Goal: Information Seeking & Learning: Learn about a topic

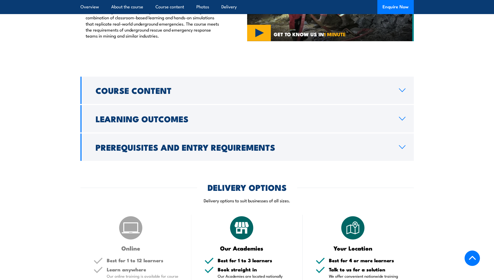
scroll to position [351, 0]
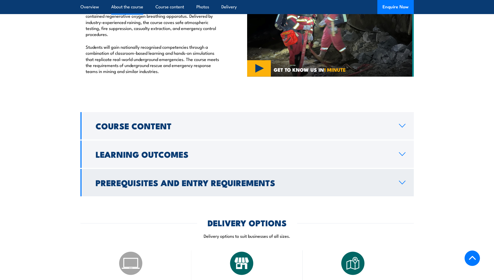
click at [405, 169] on link "Prerequisites and Entry Requirements" at bounding box center [246, 182] width 333 height 27
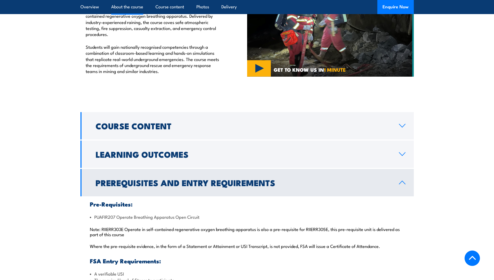
click at [405, 169] on link "Prerequisites and Entry Requirements" at bounding box center [246, 182] width 333 height 27
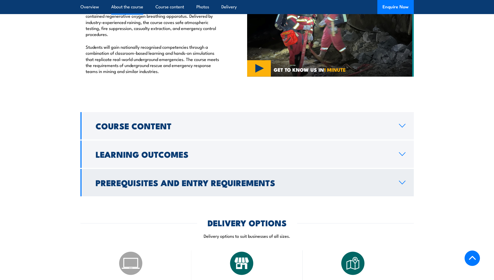
click at [405, 169] on link "Prerequisites and Entry Requirements" at bounding box center [246, 182] width 333 height 27
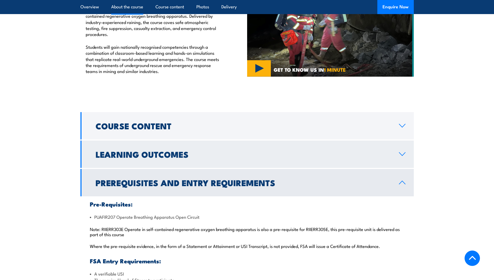
click at [401, 152] on icon at bounding box center [402, 154] width 7 height 4
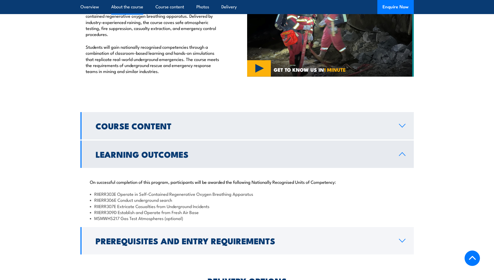
click at [402, 112] on link "Course Content" at bounding box center [246, 125] width 333 height 27
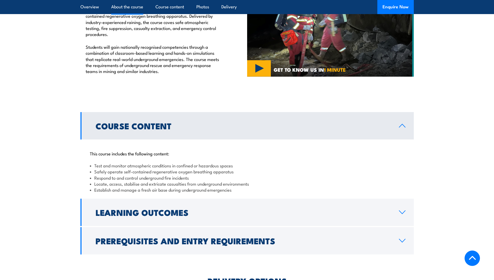
click at [401, 123] on icon at bounding box center [402, 125] width 7 height 4
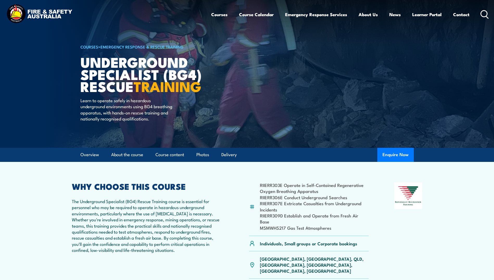
scroll to position [0, 0]
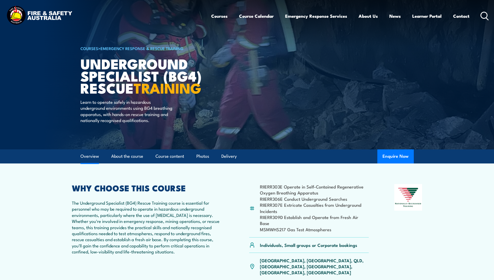
click at [97, 152] on link "Overview" at bounding box center [89, 156] width 18 height 14
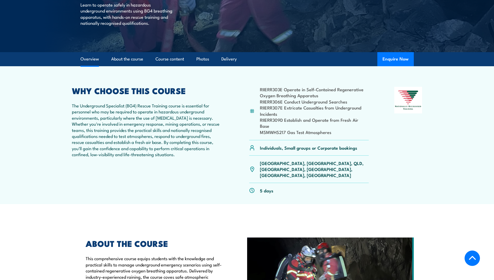
scroll to position [85, 0]
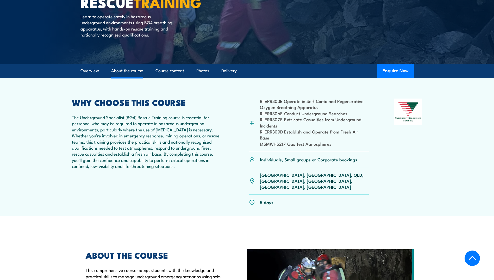
click at [134, 72] on link "About the course" at bounding box center [127, 71] width 32 height 14
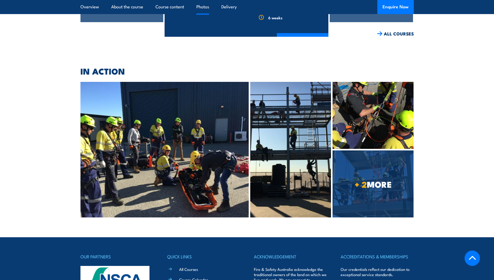
scroll to position [905, 0]
click at [236, 121] on img at bounding box center [164, 149] width 168 height 135
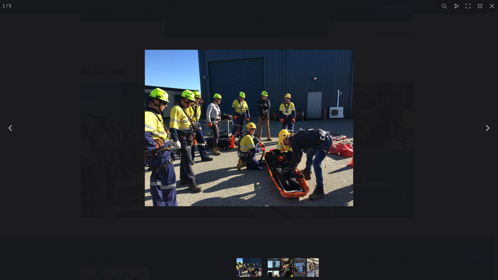
click at [489, 131] on button "You can close this modal content with the ESC key" at bounding box center [487, 127] width 13 height 13
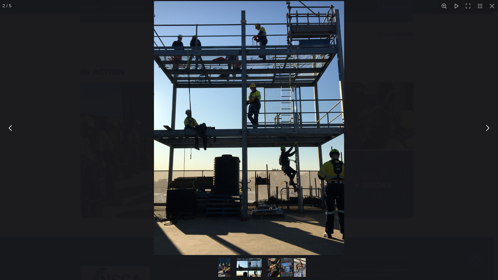
click at [489, 131] on button "You can close this modal content with the ESC key" at bounding box center [487, 127] width 13 height 13
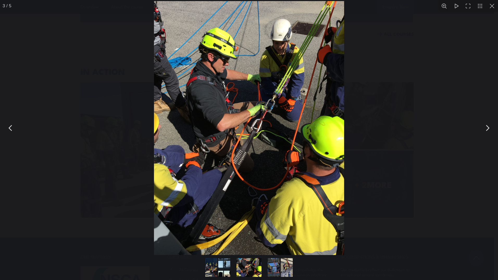
click at [489, 131] on button "You can close this modal content with the ESC key" at bounding box center [487, 127] width 13 height 13
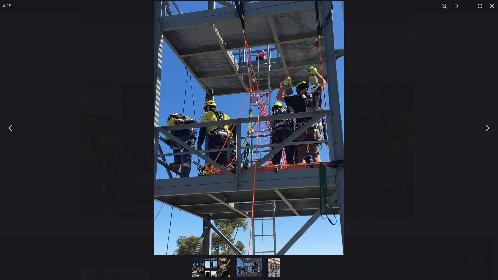
click at [488, 125] on button "You can close this modal content with the ESC key" at bounding box center [487, 127] width 13 height 13
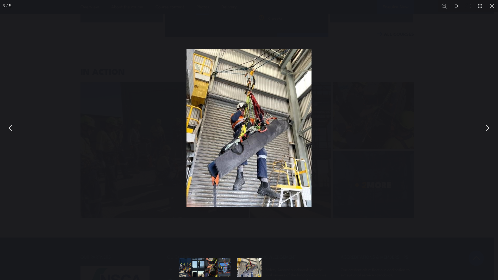
click at [488, 125] on button "You can close this modal content with the ESC key" at bounding box center [487, 127] width 13 height 13
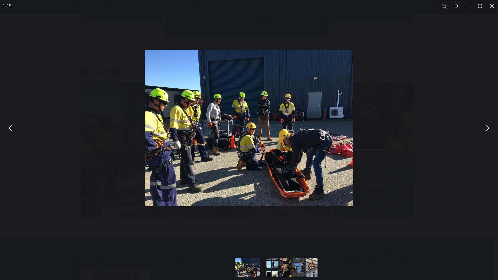
click at [488, 125] on button "You can close this modal content with the ESC key" at bounding box center [487, 127] width 13 height 13
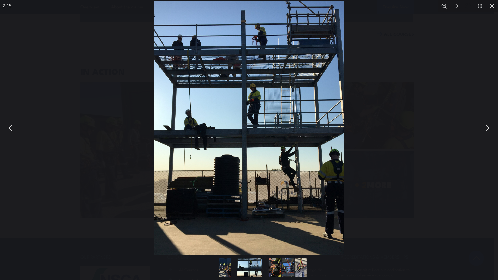
click at [488, 125] on button "You can close this modal content with the ESC key" at bounding box center [487, 127] width 13 height 13
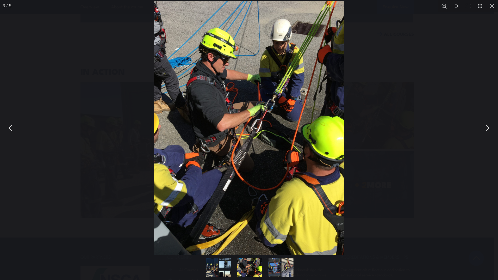
click at [488, 125] on button "You can close this modal content with the ESC key" at bounding box center [487, 127] width 13 height 13
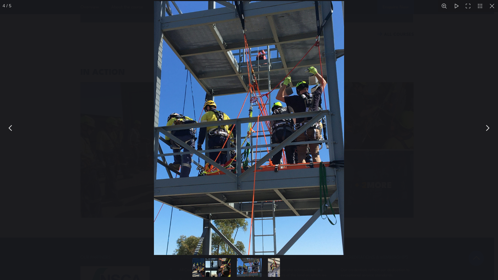
click at [488, 125] on button "You can close this modal content with the ESC key" at bounding box center [487, 127] width 13 height 13
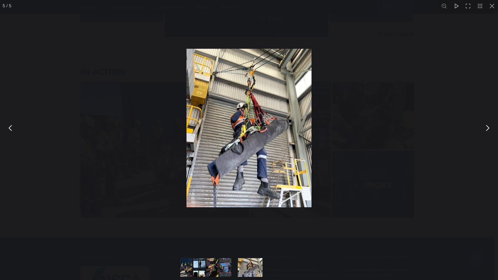
click at [488, 125] on button "You can close this modal content with the ESC key" at bounding box center [487, 127] width 13 height 13
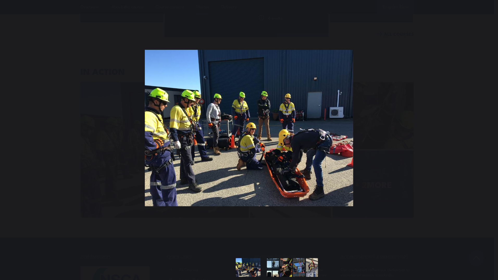
click at [488, 125] on button "You can close this modal content with the ESC key" at bounding box center [487, 127] width 13 height 13
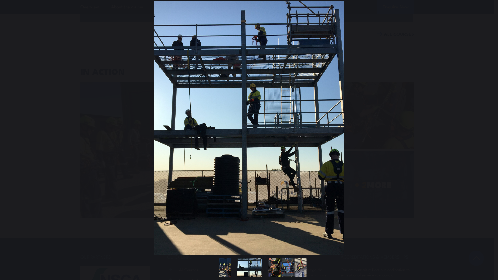
click at [488, 125] on button "You can close this modal content with the ESC key" at bounding box center [487, 127] width 13 height 13
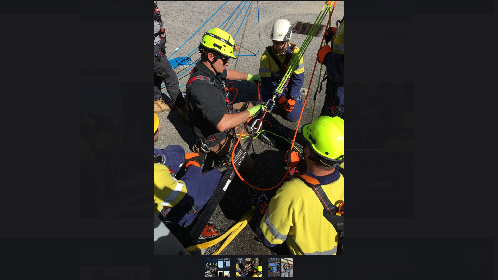
click at [488, 125] on button "You can close this modal content with the ESC key" at bounding box center [487, 127] width 13 height 13
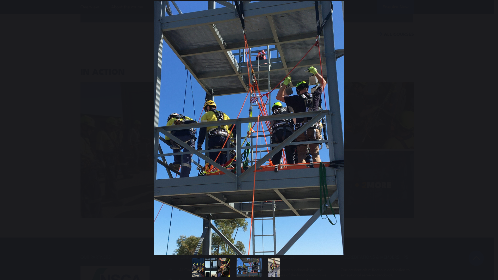
click at [488, 125] on button "You can close this modal content with the ESC key" at bounding box center [487, 127] width 13 height 13
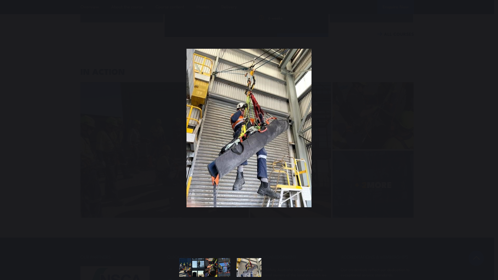
click at [488, 125] on button "You can close this modal content with the ESC key" at bounding box center [487, 127] width 13 height 13
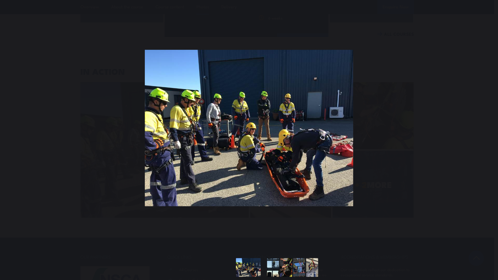
click at [488, 125] on button "You can close this modal content with the ESC key" at bounding box center [487, 127] width 13 height 13
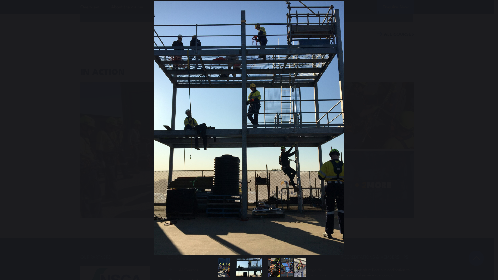
click at [488, 125] on button "You can close this modal content with the ESC key" at bounding box center [487, 127] width 13 height 13
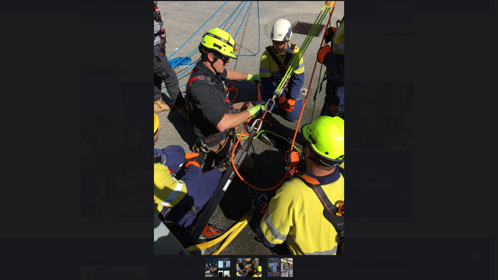
click at [488, 125] on button "You can close this modal content with the ESC key" at bounding box center [487, 127] width 13 height 13
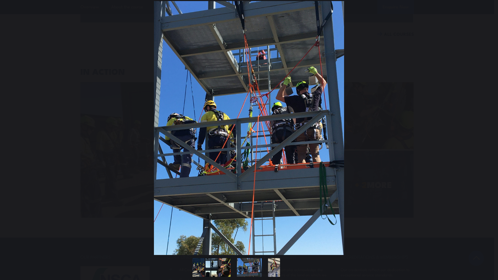
click at [488, 125] on button "You can close this modal content with the ESC key" at bounding box center [487, 127] width 13 height 13
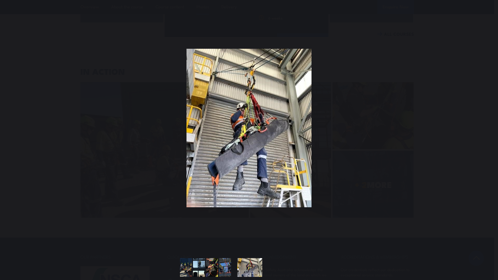
click at [488, 125] on button "You can close this modal content with the ESC key" at bounding box center [487, 127] width 13 height 13
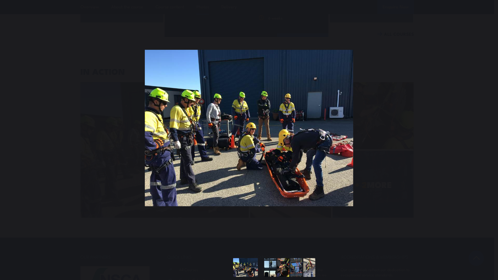
click at [488, 125] on button "You can close this modal content with the ESC key" at bounding box center [487, 127] width 13 height 13
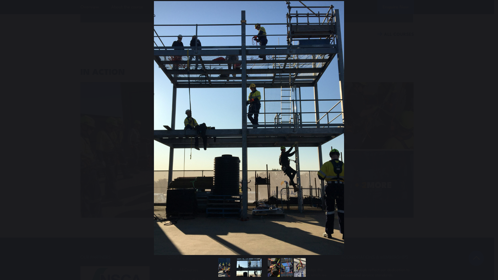
click at [488, 125] on button "You can close this modal content with the ESC key" at bounding box center [487, 127] width 13 height 13
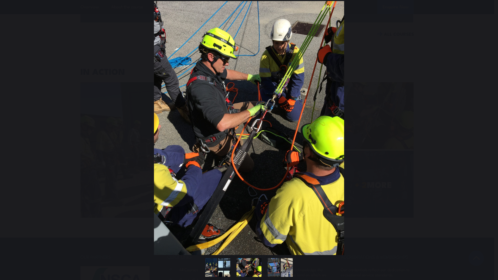
click at [488, 125] on button "You can close this modal content with the ESC key" at bounding box center [487, 127] width 13 height 13
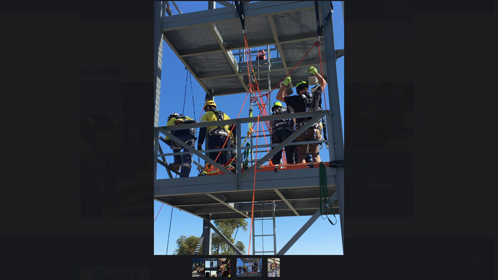
click at [488, 125] on button "You can close this modal content with the ESC key" at bounding box center [487, 127] width 13 height 13
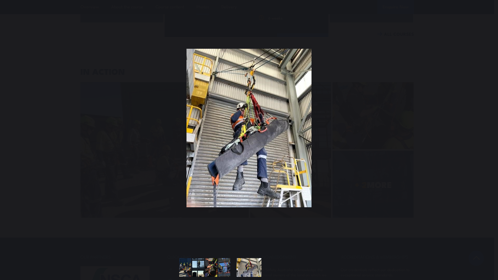
click at [488, 125] on button "You can close this modal content with the ESC key" at bounding box center [487, 127] width 13 height 13
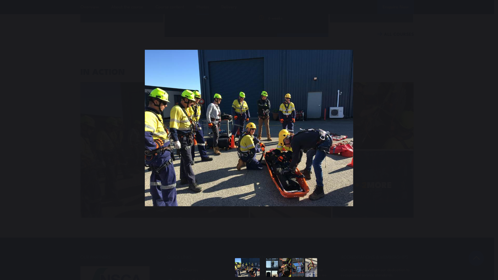
click at [488, 125] on button "You can close this modal content with the ESC key" at bounding box center [487, 127] width 13 height 13
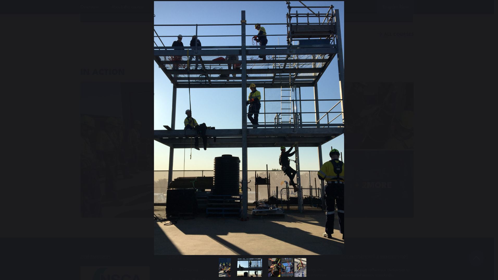
click at [488, 125] on button "You can close this modal content with the ESC key" at bounding box center [487, 127] width 13 height 13
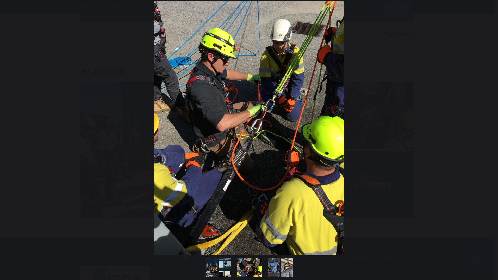
click at [488, 125] on button "You can close this modal content with the ESC key" at bounding box center [487, 127] width 13 height 13
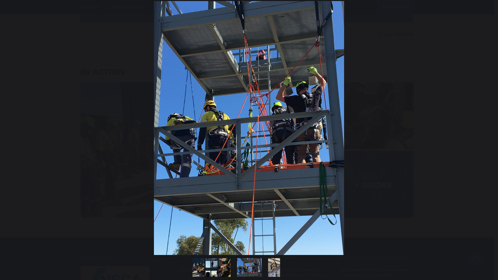
click at [488, 125] on button "You can close this modal content with the ESC key" at bounding box center [487, 127] width 13 height 13
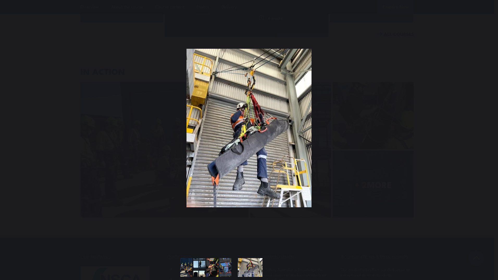
click at [488, 125] on button "You can close this modal content with the ESC key" at bounding box center [487, 127] width 13 height 13
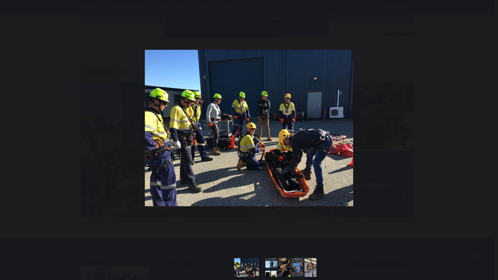
click at [488, 125] on button "You can close this modal content with the ESC key" at bounding box center [487, 127] width 13 height 13
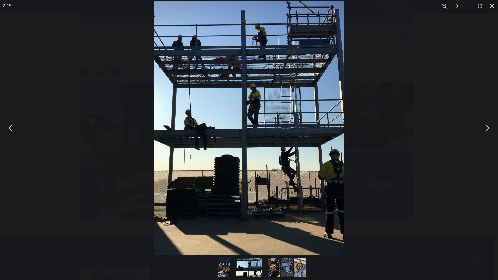
click at [492, 9] on button "You can close this modal content with the ESC key" at bounding box center [492, 6] width 12 height 12
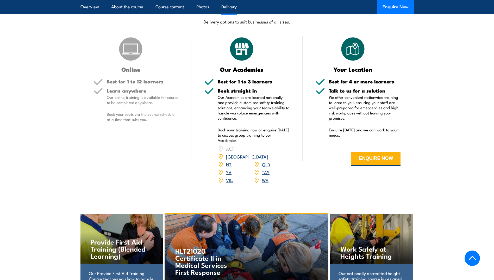
scroll to position [430, 0]
